Goal: Navigation & Orientation: Find specific page/section

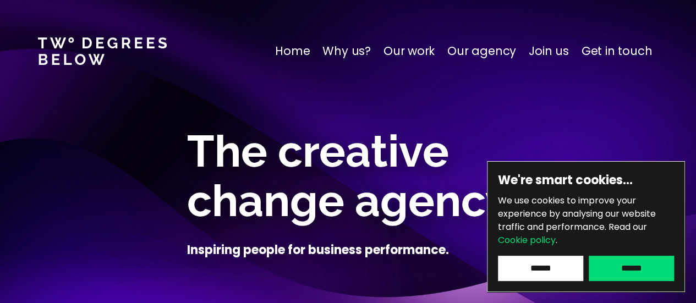
click at [301, 54] on p "Home" at bounding box center [292, 51] width 35 height 18
click at [563, 50] on p "Join us" at bounding box center [549, 51] width 40 height 18
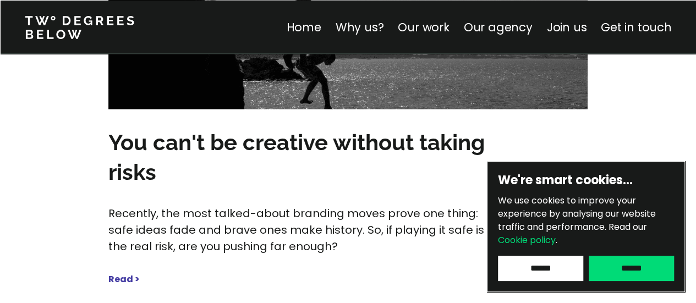
scroll to position [5987, 0]
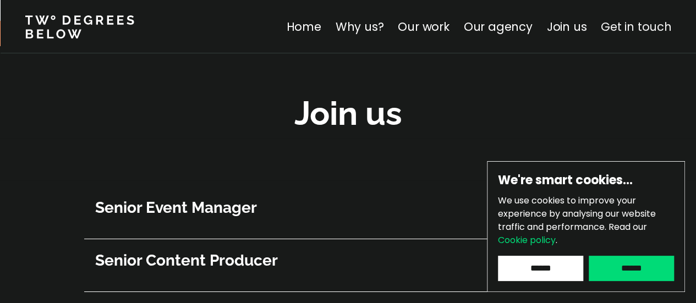
click at [618, 26] on link "Get in touch" at bounding box center [636, 27] width 70 height 16
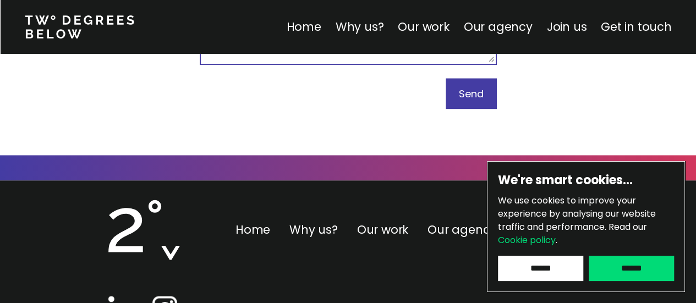
scroll to position [6962, 0]
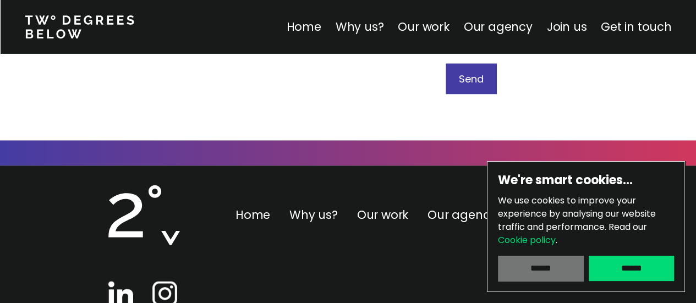
click at [540, 268] on input "******" at bounding box center [540, 268] width 85 height 25
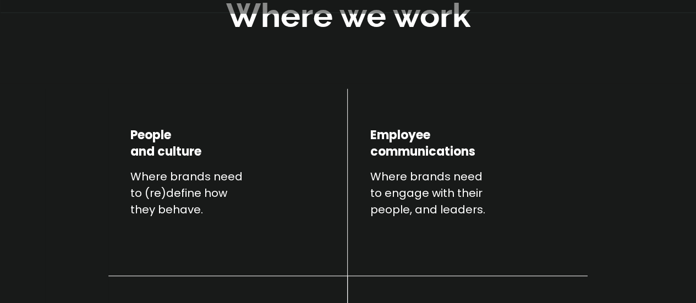
scroll to position [0, 0]
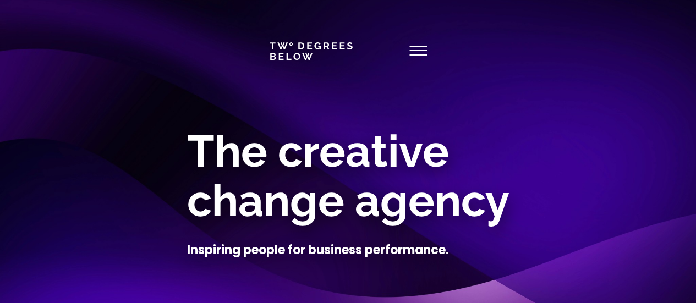
click at [412, 48] on icon at bounding box center [418, 51] width 18 height 26
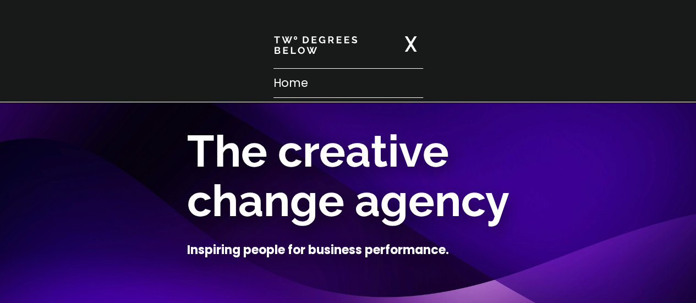
click at [367, 80] on p "Home" at bounding box center [349, 83] width 150 height 18
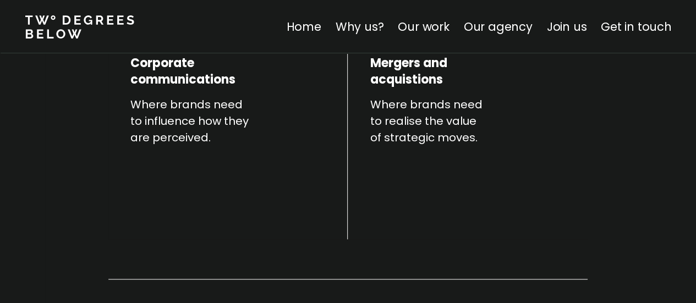
scroll to position [715, 0]
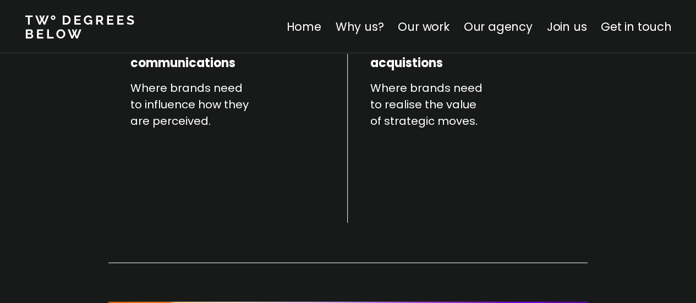
click at [430, 36] on nav "Home Why us? Our work Our agency Join us Get in touch" at bounding box center [348, 26] width 696 height 53
click at [437, 27] on link "Our work" at bounding box center [423, 27] width 51 height 16
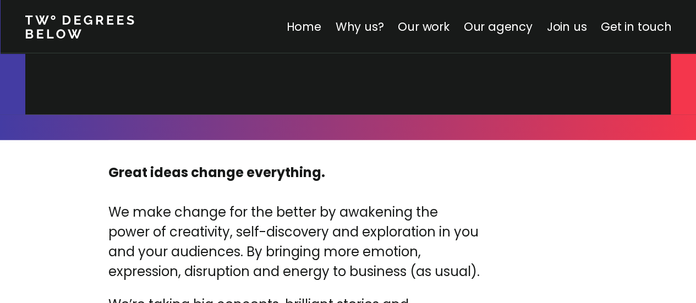
scroll to position [3627, 0]
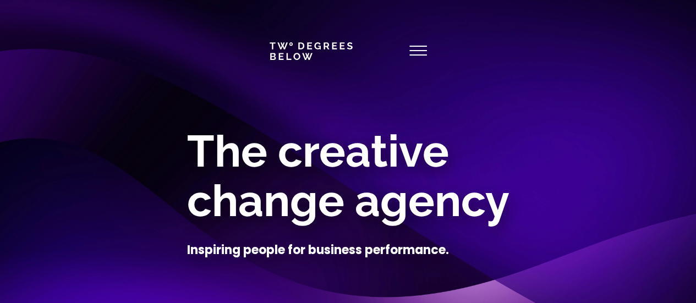
scroll to position [6410, 0]
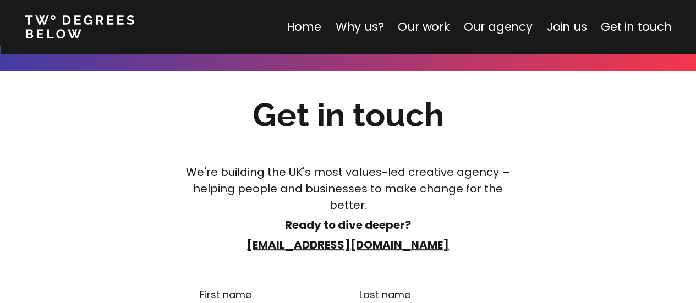
scroll to position [5987, 0]
